Goal: Transaction & Acquisition: Purchase product/service

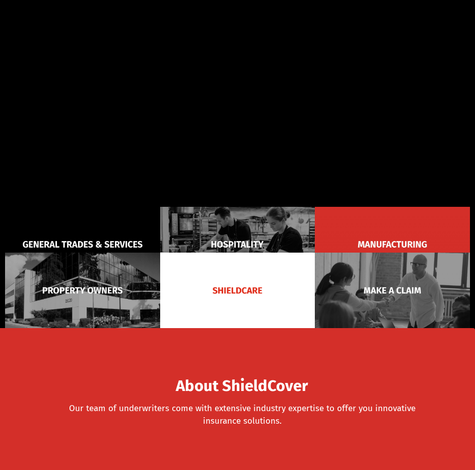
drag, startPoint x: 0, startPoint y: 0, endPoint x: 106, endPoint y: 223, distance: 246.8
click at [106, 223] on img at bounding box center [82, 244] width 155 height 75
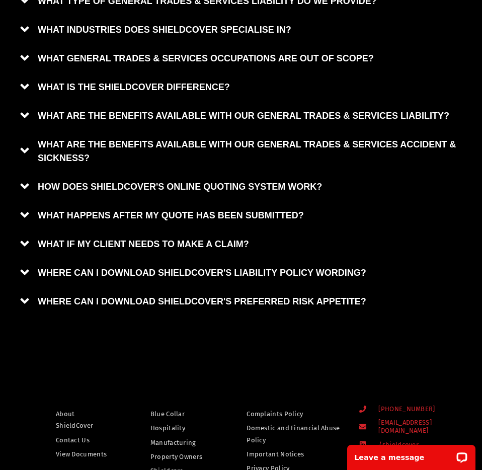
scroll to position [966, 0]
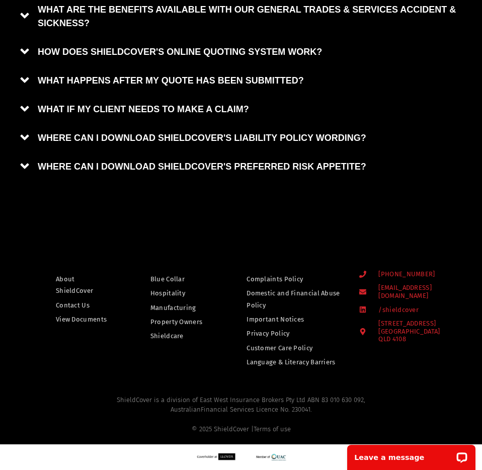
click at [83, 280] on span "About ShieldCover" at bounding box center [81, 285] width 51 height 24
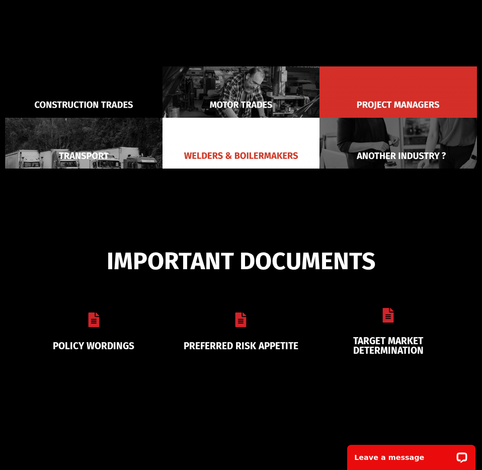
scroll to position [338, 0]
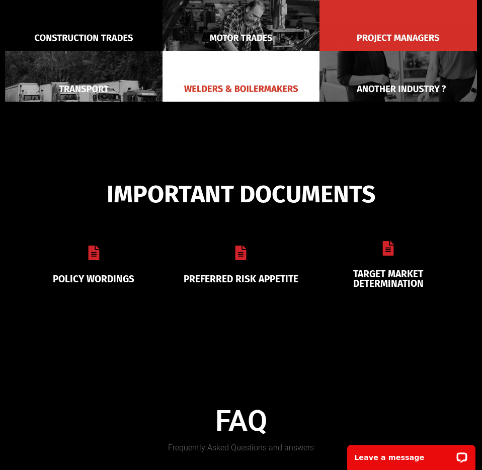
click at [374, 82] on img at bounding box center [399, 89] width 158 height 77
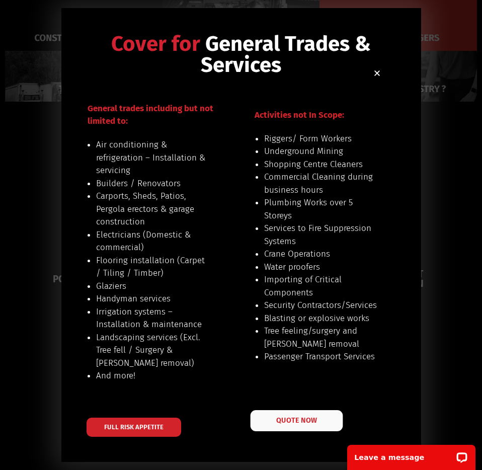
click at [292, 423] on span "QUOTE NOW" at bounding box center [296, 420] width 40 height 7
